Goal: Task Accomplishment & Management: Manage account settings

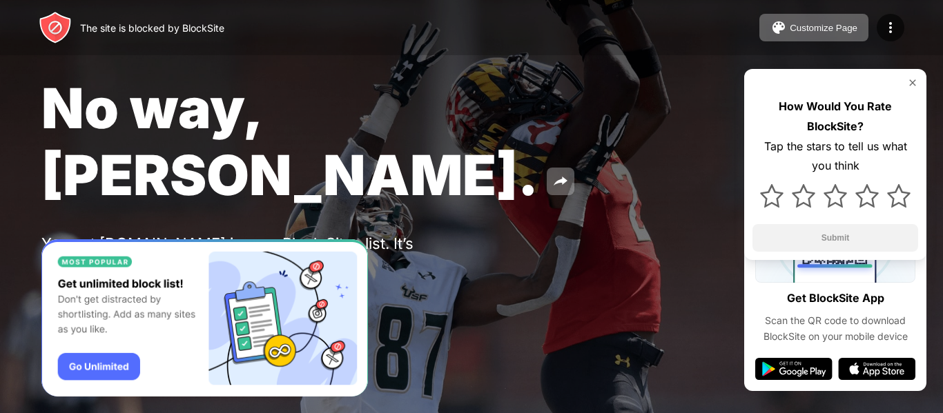
click at [875, 23] on div "Customize Page Edit Block List Redirect Customize Block Page Upgrade Password P…" at bounding box center [831, 28] width 145 height 28
drag, startPoint x: 881, startPoint y: 28, endPoint x: 881, endPoint y: 35, distance: 7.6
click at [881, 34] on div at bounding box center [891, 28] width 28 height 28
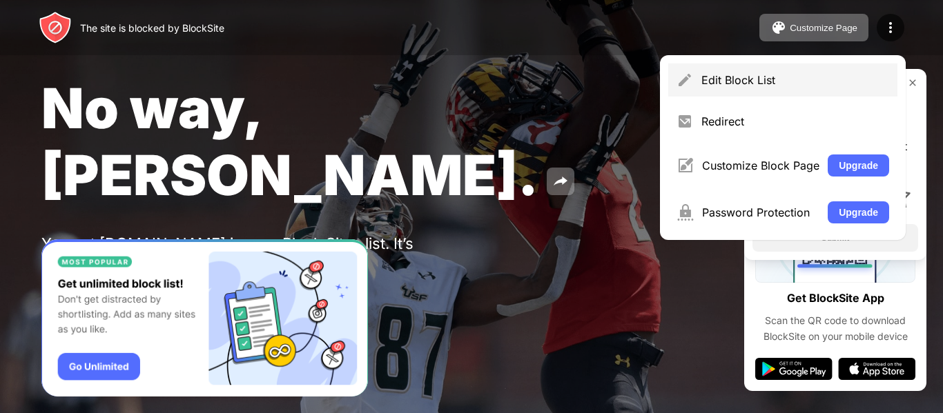
click at [831, 77] on div "Edit Block List" at bounding box center [795, 80] width 188 height 14
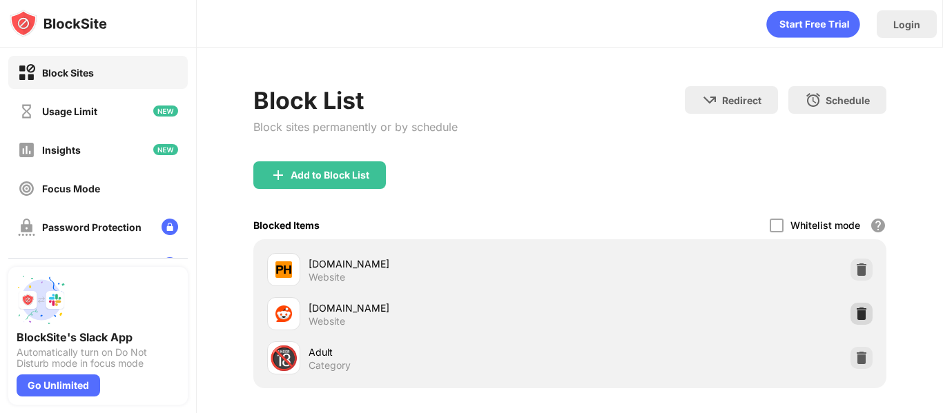
click at [855, 323] on div "reddit.com Website" at bounding box center [570, 314] width 616 height 44
click at [854, 321] on div at bounding box center [861, 314] width 22 height 22
